Goal: Information Seeking & Learning: Learn about a topic

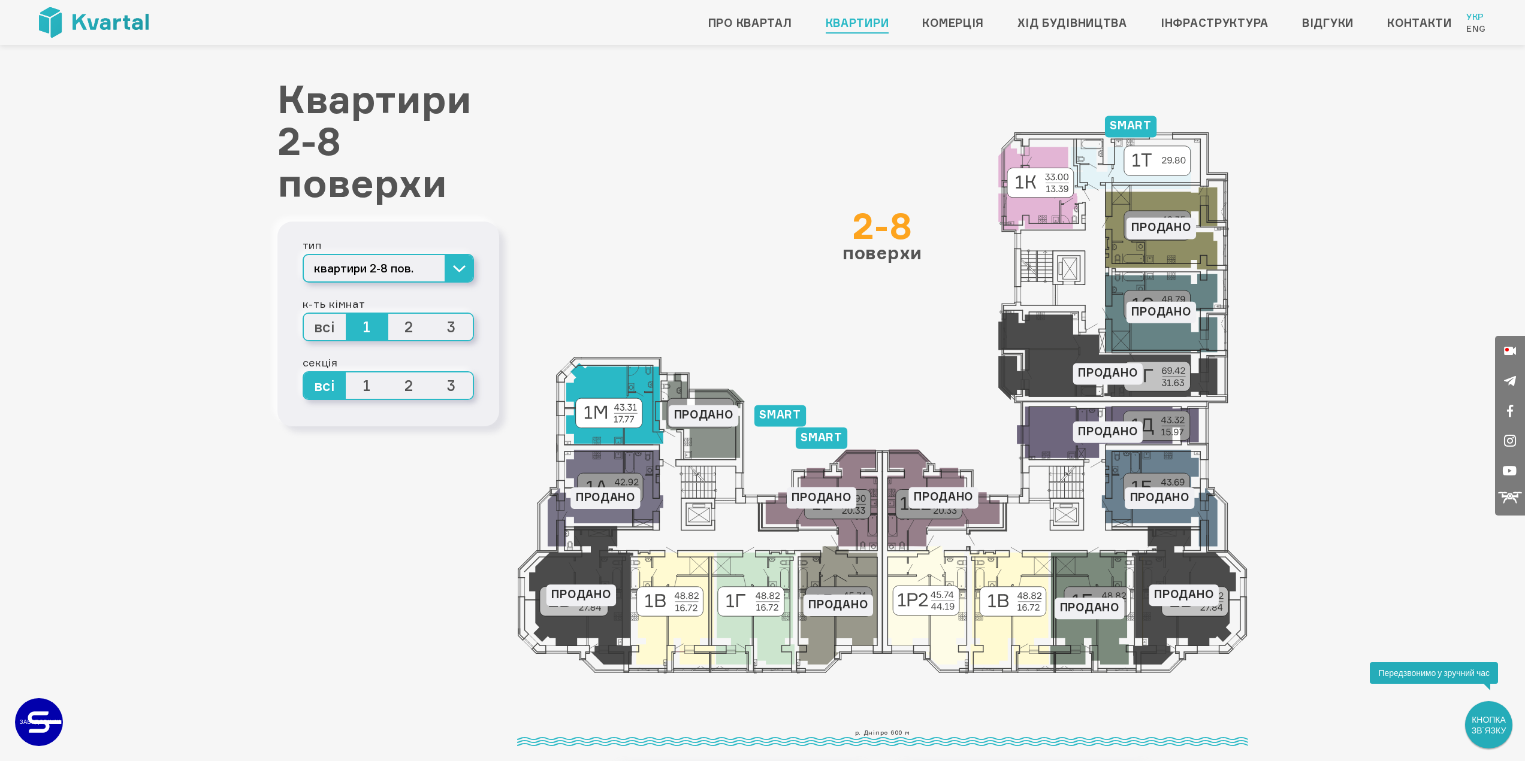
click at [616, 416] on icon at bounding box center [614, 403] width 97 height 81
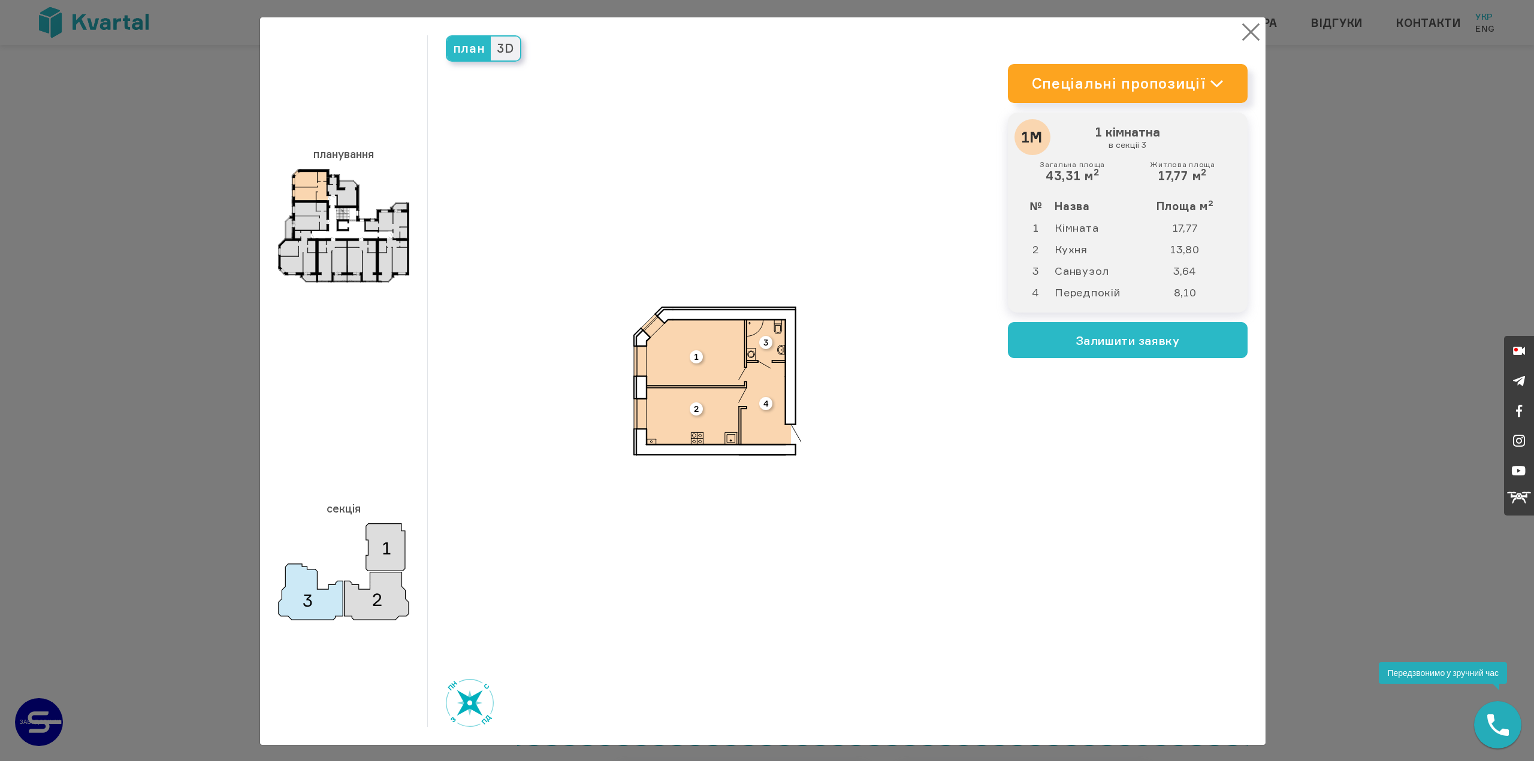
click at [1243, 32] on button "×" at bounding box center [1250, 31] width 23 height 23
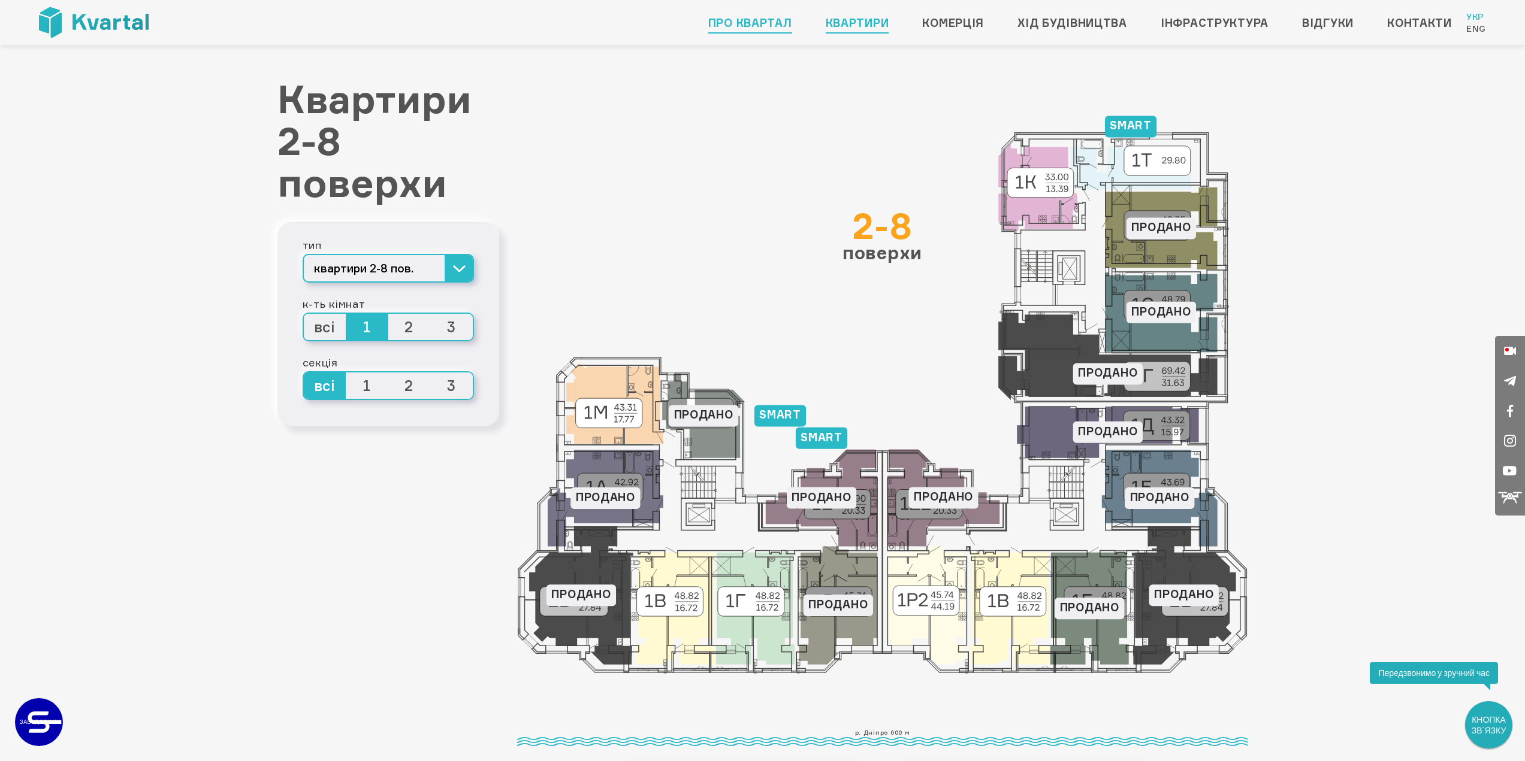
click at [737, 25] on link "Про квартал" at bounding box center [750, 22] width 84 height 19
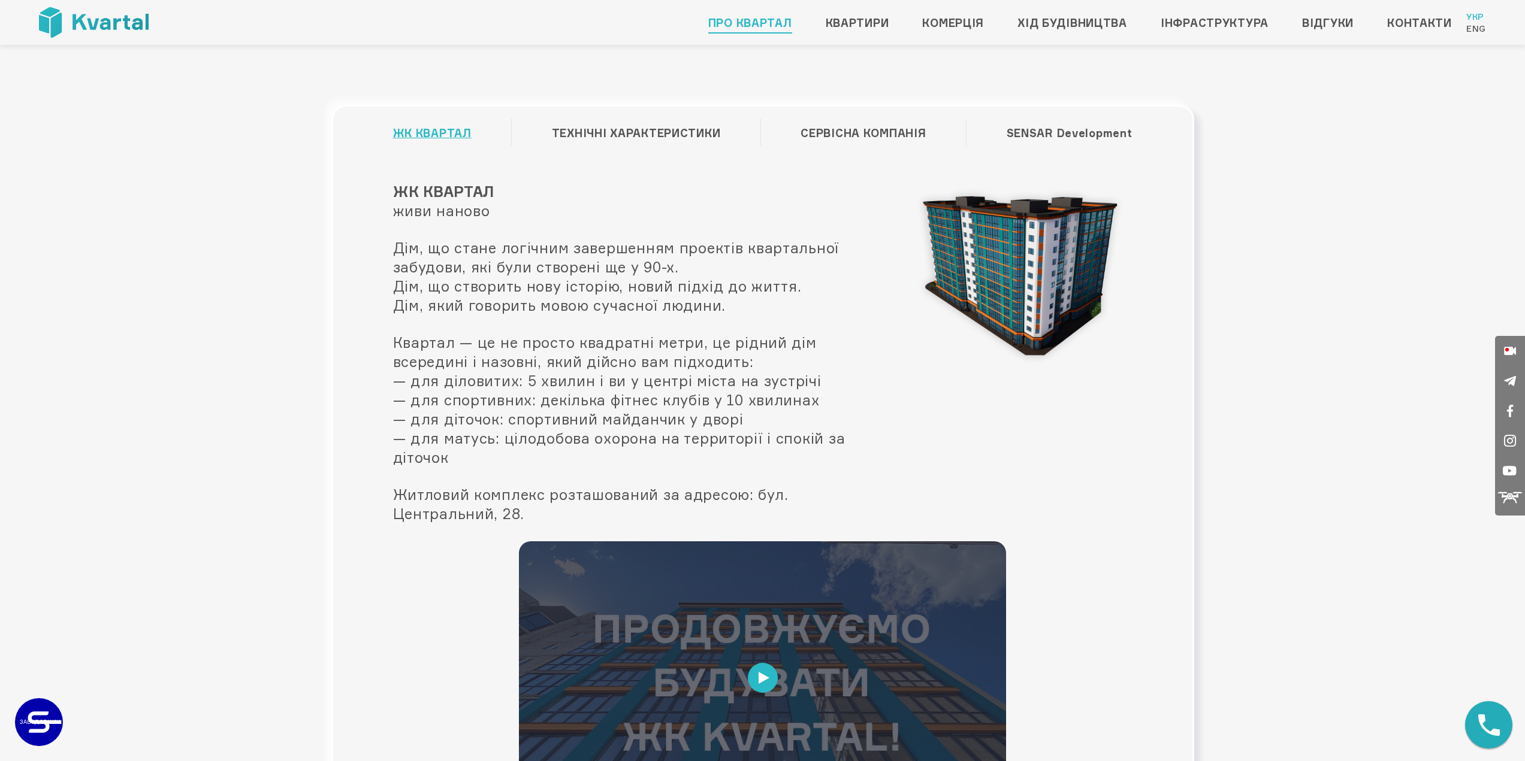
click at [1024, 241] on img at bounding box center [1014, 274] width 234 height 185
click at [714, 137] on link "ТЕХНІЧНІ ХАРАКТЕРИСТИКИ" at bounding box center [636, 133] width 169 height 23
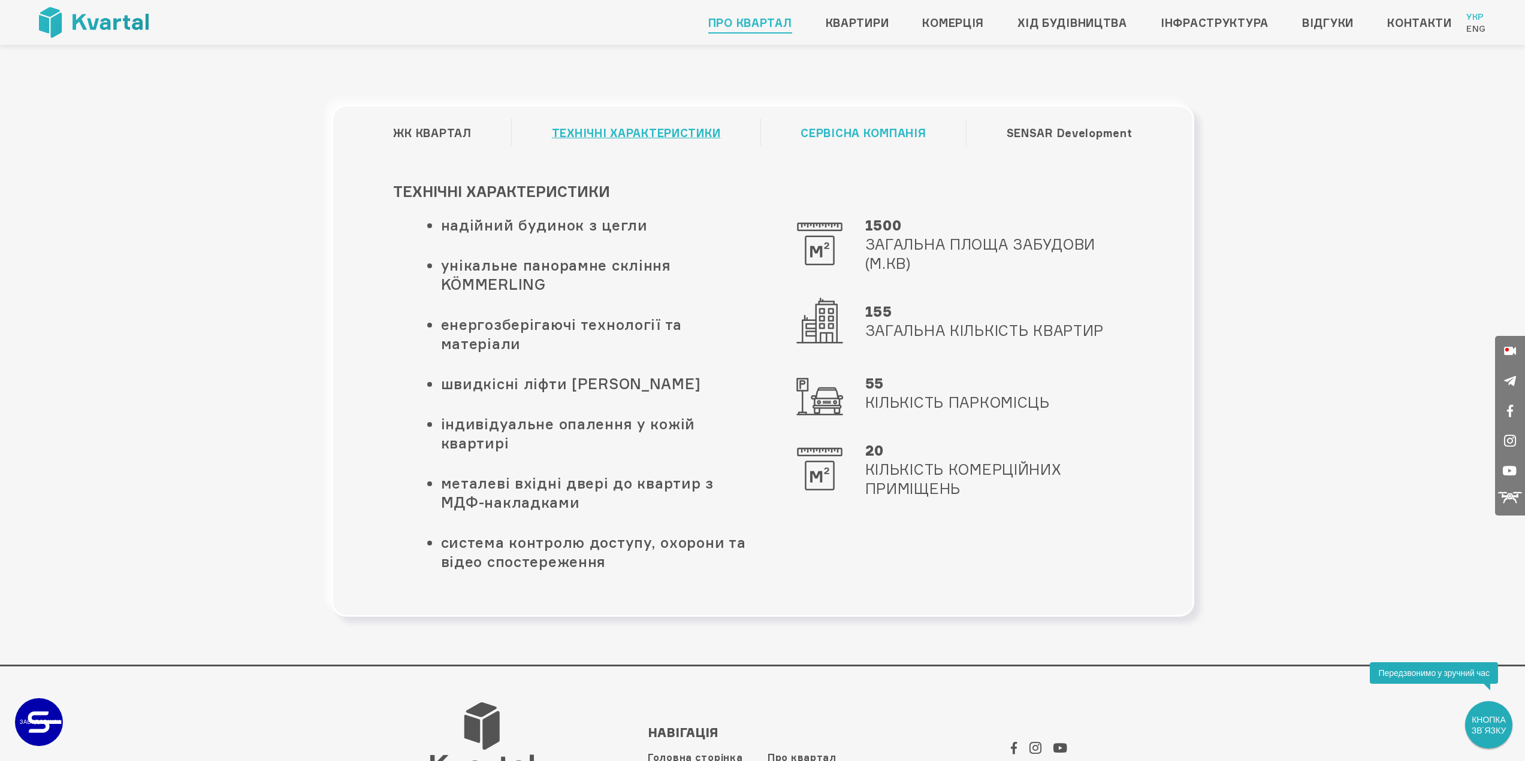
click at [891, 140] on link "СЕРВІСНА КОМПАНІЯ" at bounding box center [862, 133] width 125 height 23
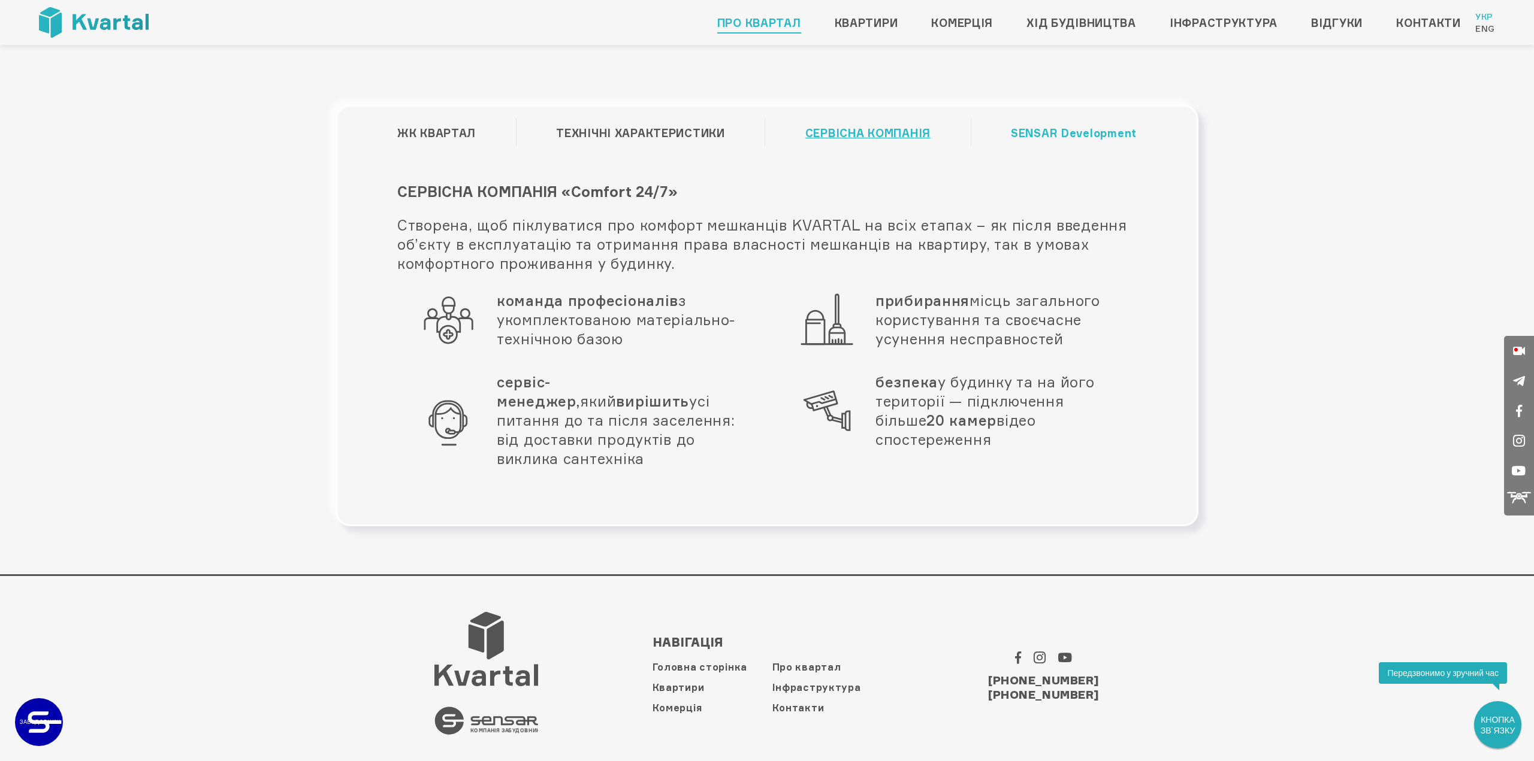
click at [1022, 132] on link "SENSAR Development" at bounding box center [1074, 133] width 126 height 23
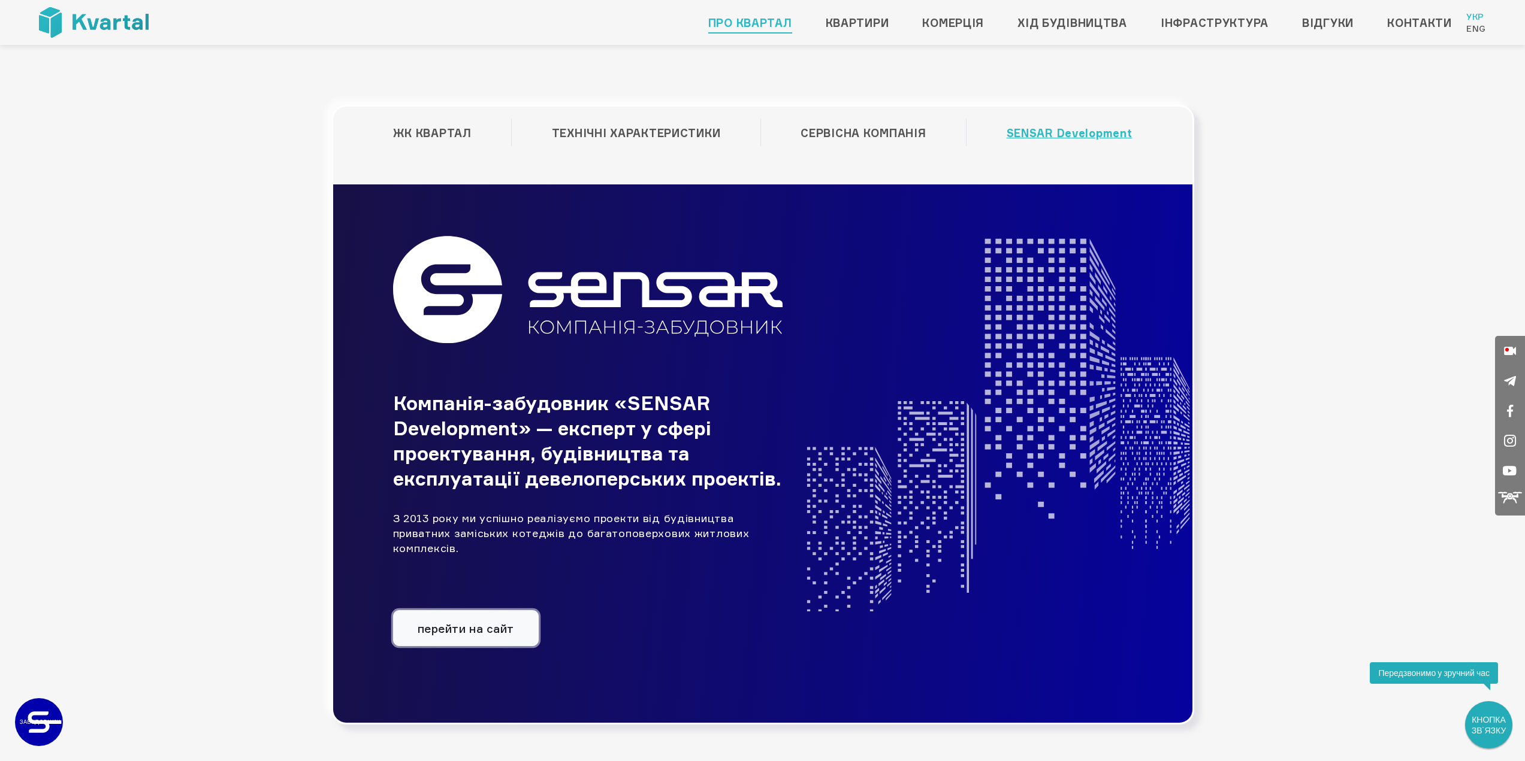
click at [511, 646] on link "перейти на сайт" at bounding box center [466, 628] width 146 height 36
